Goal: Find specific page/section: Find specific page/section

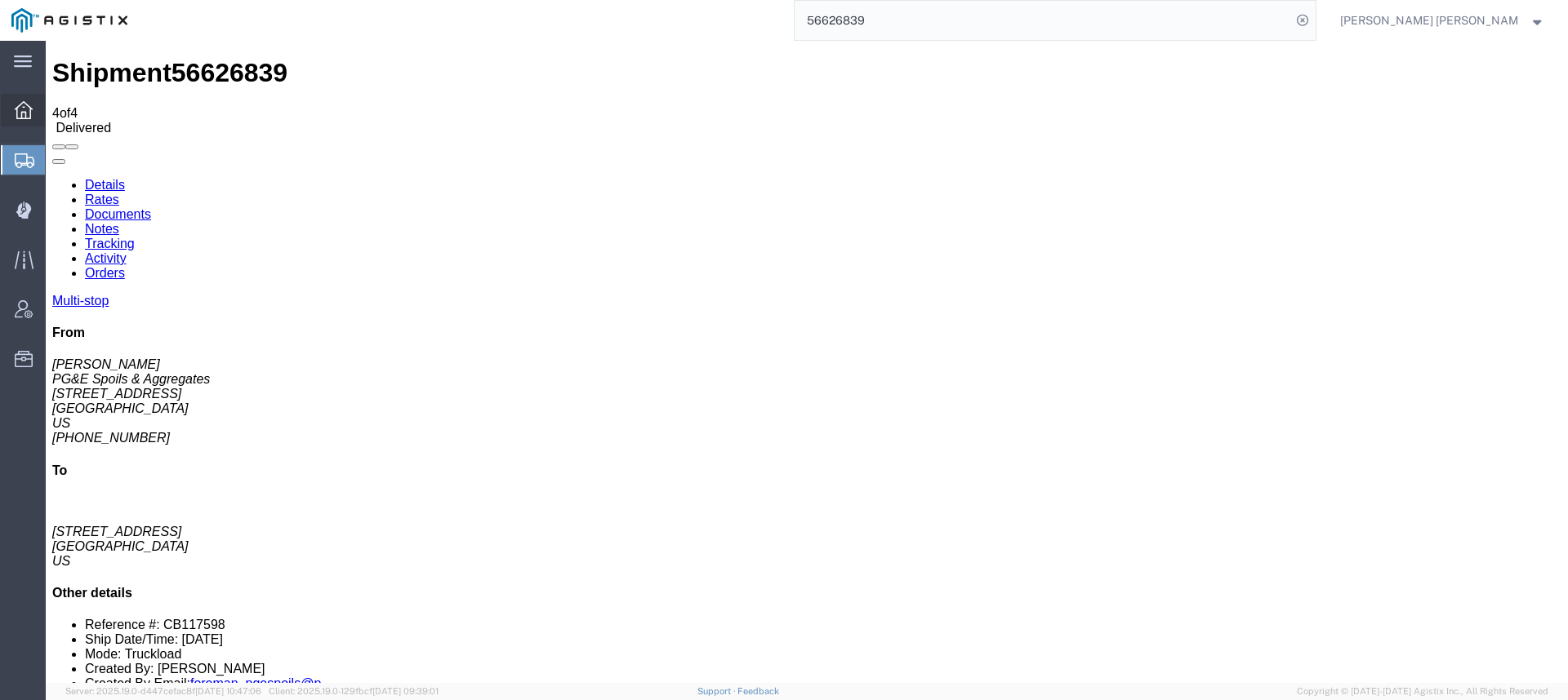
click at [27, 110] on icon at bounding box center [24, 110] width 18 height 18
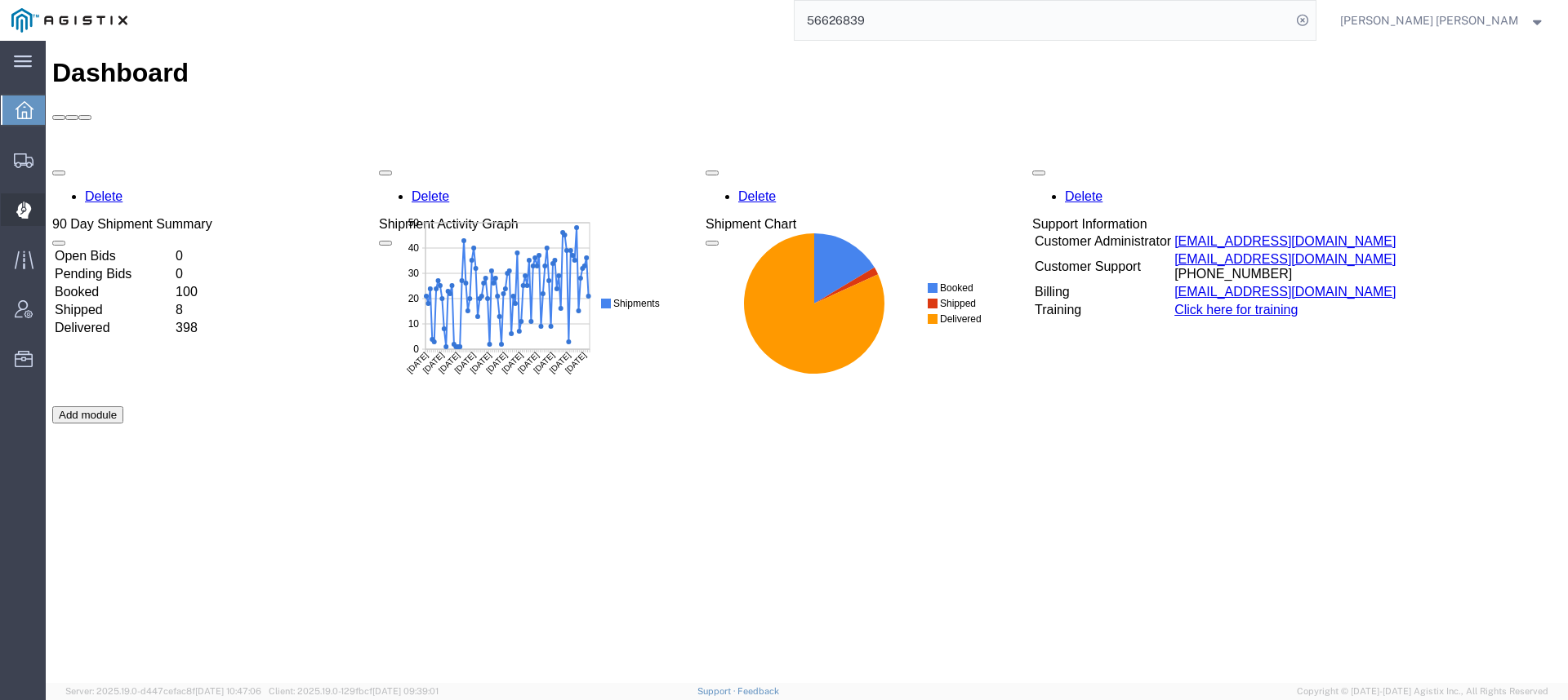
click at [56, 211] on span "Dispatch Manager" at bounding box center [51, 209] width 12 height 32
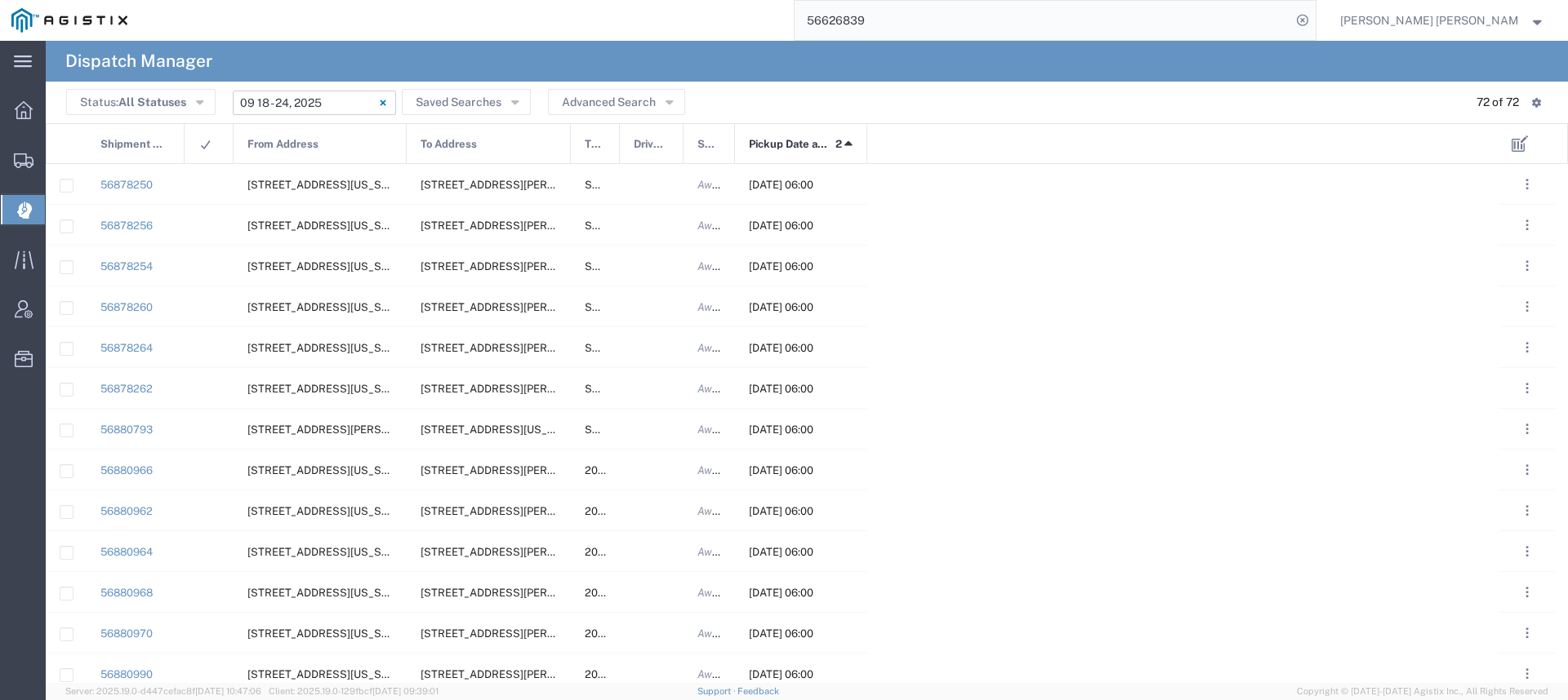
click at [293, 103] on input "[DATE] - [DATE]" at bounding box center [315, 102] width 163 height 25
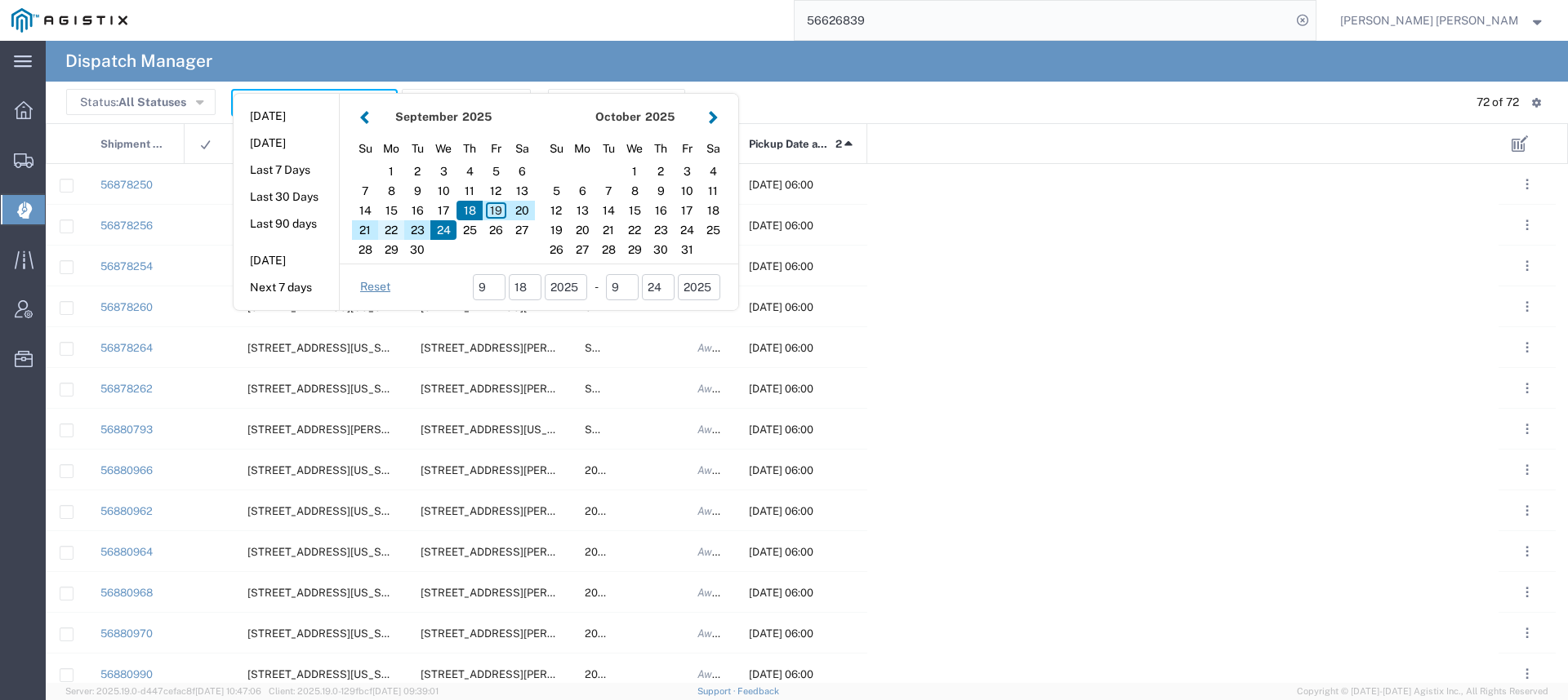
click at [392, 229] on div "22" at bounding box center [391, 230] width 27 height 20
type input "[DATE]"
type input "[DATE] - [DATE]"
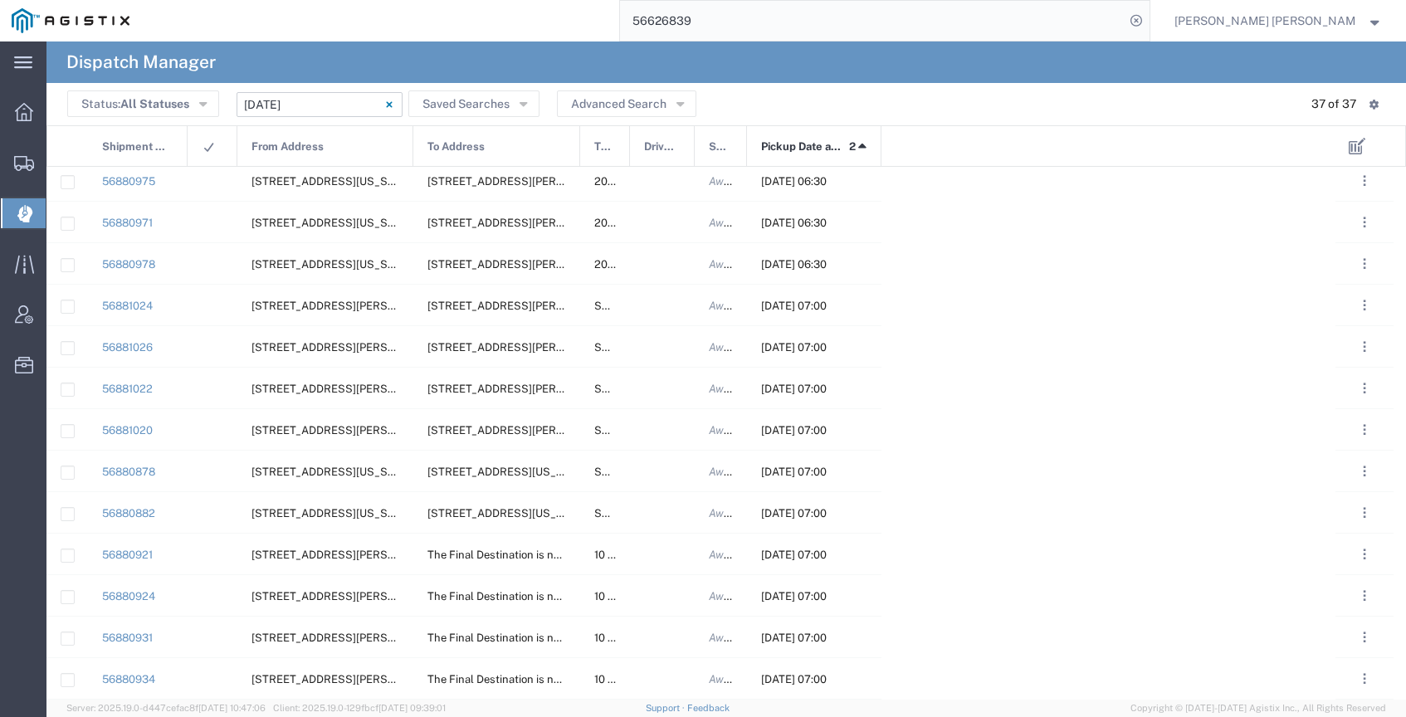
scroll to position [1003, 0]
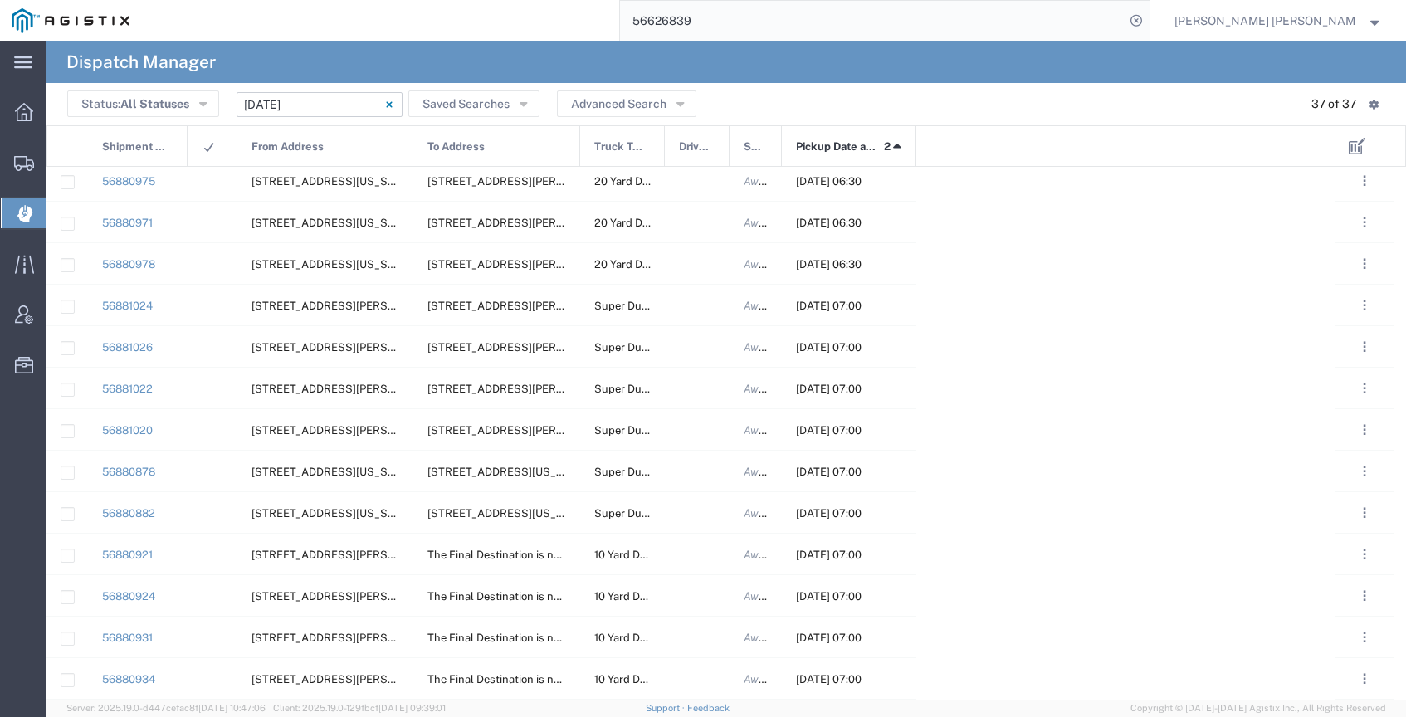
drag, startPoint x: 629, startPoint y: 141, endPoint x: 664, endPoint y: 143, distance: 34.9
click at [664, 143] on div at bounding box center [665, 147] width 7 height 42
